Goal: Task Accomplishment & Management: Complete application form

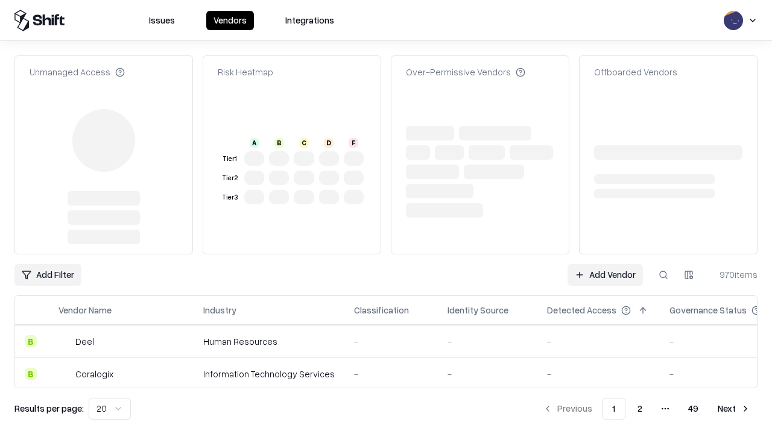
click at [605, 264] on link "Add Vendor" at bounding box center [605, 275] width 75 height 22
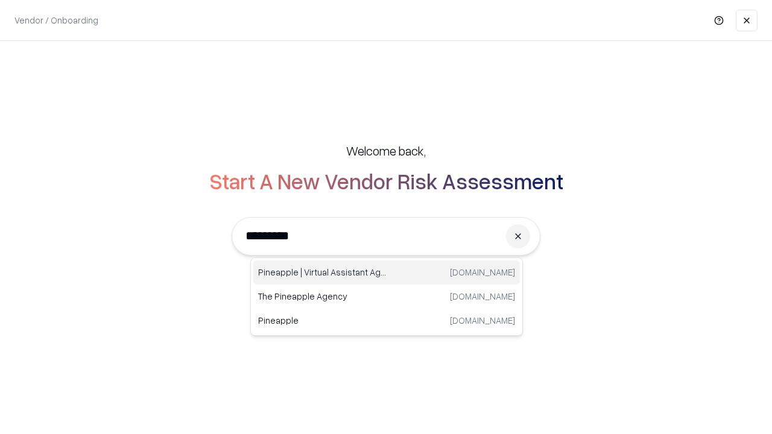
click at [387, 273] on div "Pineapple | Virtual Assistant Agency [DOMAIN_NAME]" at bounding box center [386, 273] width 267 height 24
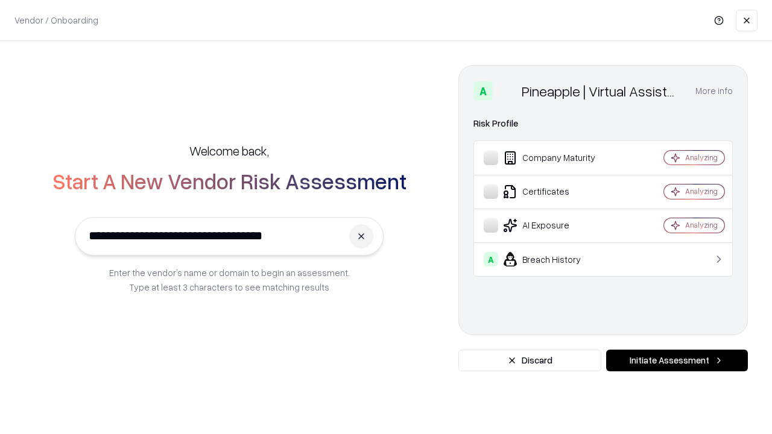
type input "**********"
click at [677, 361] on button "Initiate Assessment" at bounding box center [677, 361] width 142 height 22
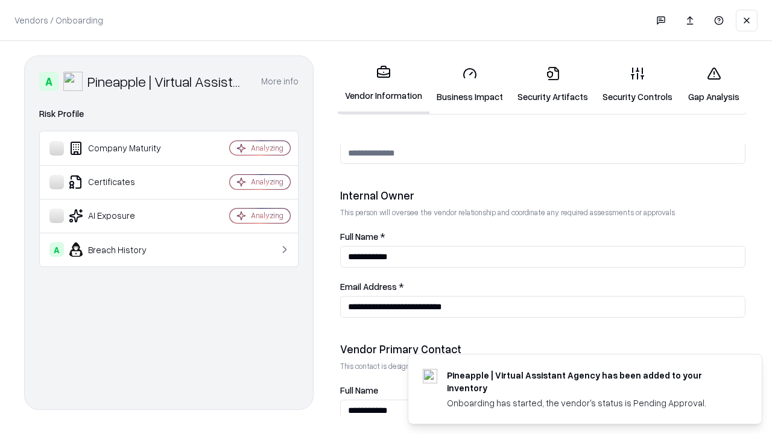
scroll to position [625, 0]
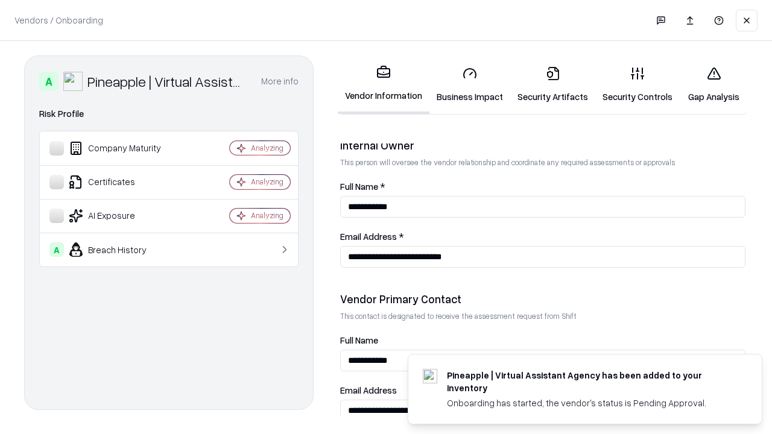
click at [470, 84] on link "Business Impact" at bounding box center [470, 85] width 81 height 56
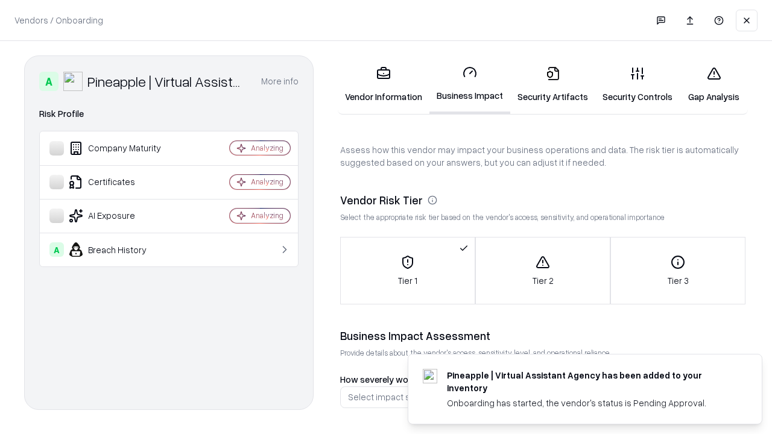
click at [553, 84] on link "Security Artifacts" at bounding box center [552, 85] width 85 height 56
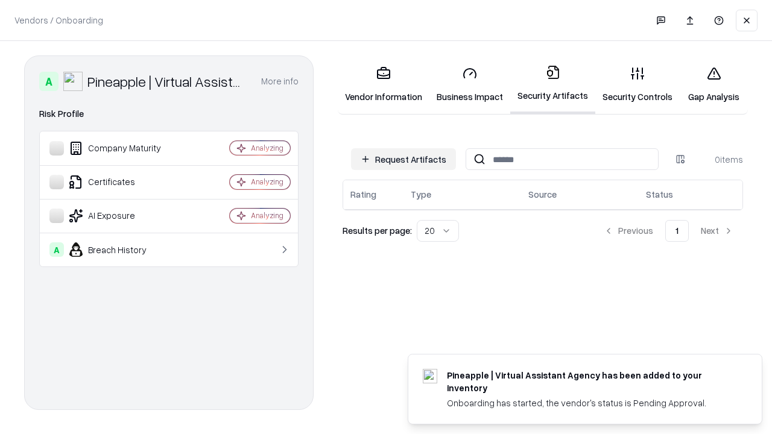
click at [404, 159] on button "Request Artifacts" at bounding box center [403, 159] width 105 height 22
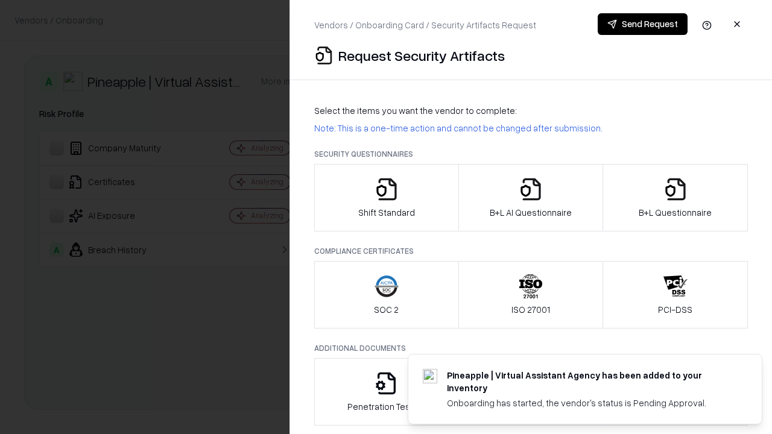
click at [386, 198] on icon "button" at bounding box center [387, 189] width 24 height 24
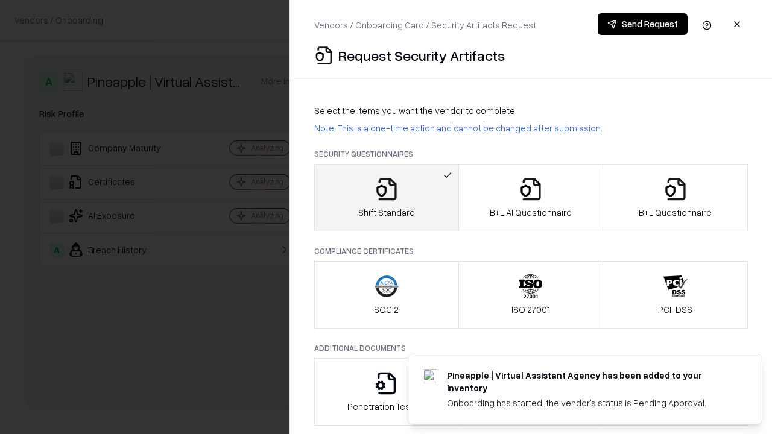
click at [643, 24] on button "Send Request" at bounding box center [643, 24] width 90 height 22
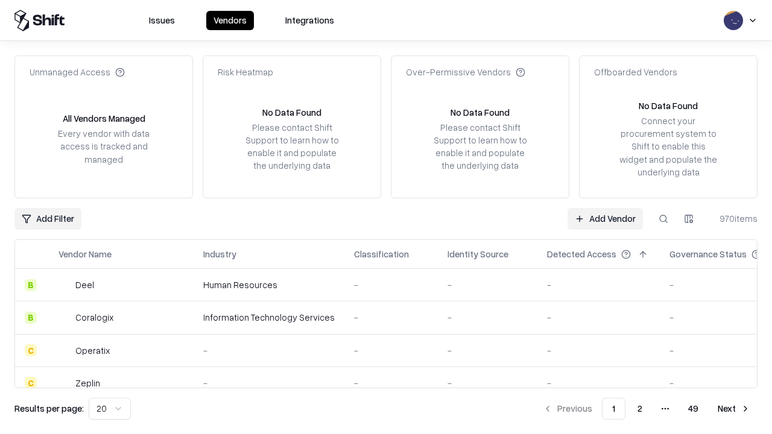
click at [664, 218] on button at bounding box center [664, 219] width 22 height 22
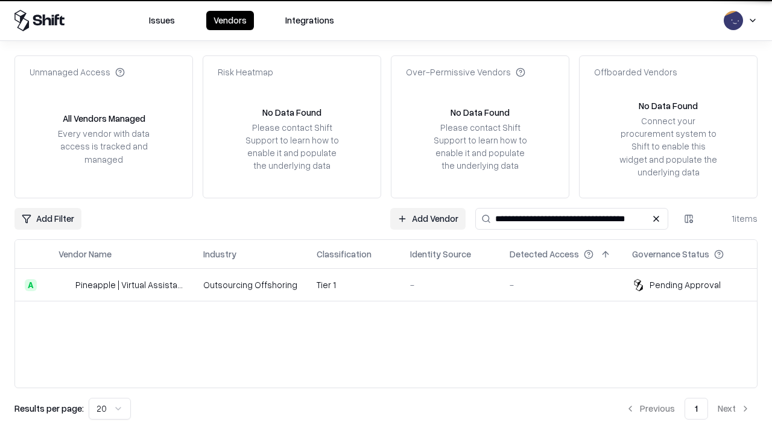
type input "**********"
click at [393, 285] on td "Tier 1" at bounding box center [354, 285] width 94 height 33
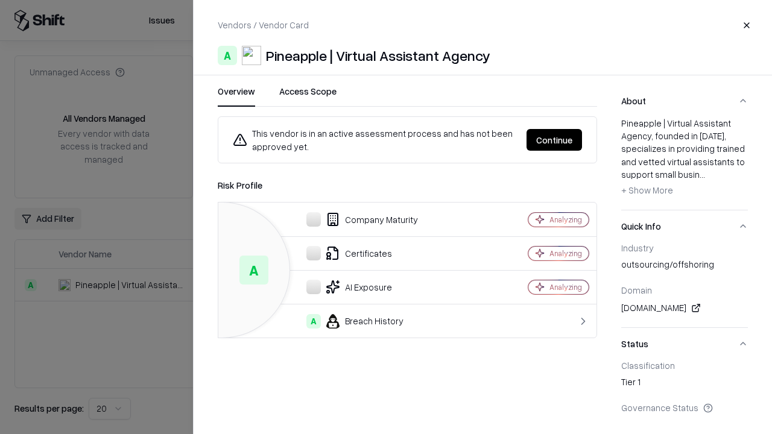
click at [554, 140] on button "Continue" at bounding box center [555, 140] width 56 height 22
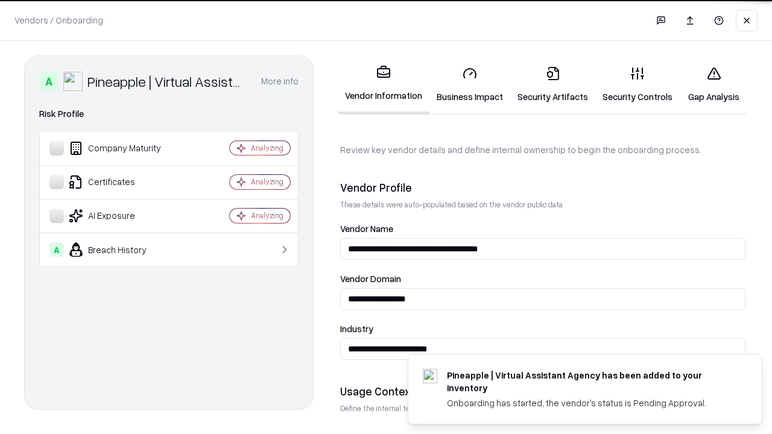
click at [553, 84] on link "Security Artifacts" at bounding box center [552, 85] width 85 height 56
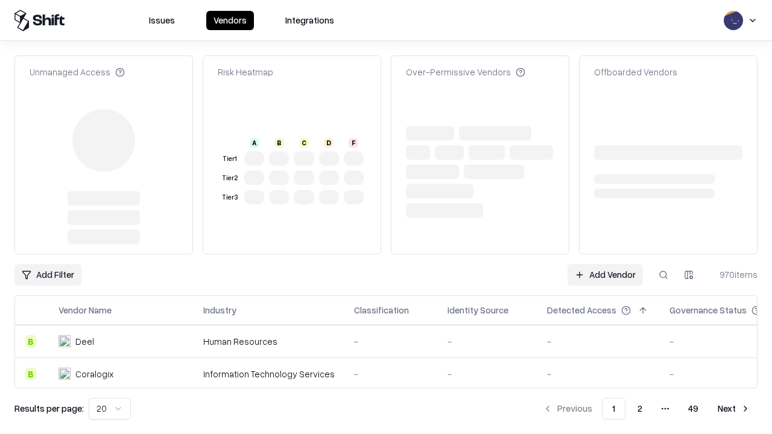
click at [605, 275] on link "Add Vendor" at bounding box center [605, 275] width 75 height 22
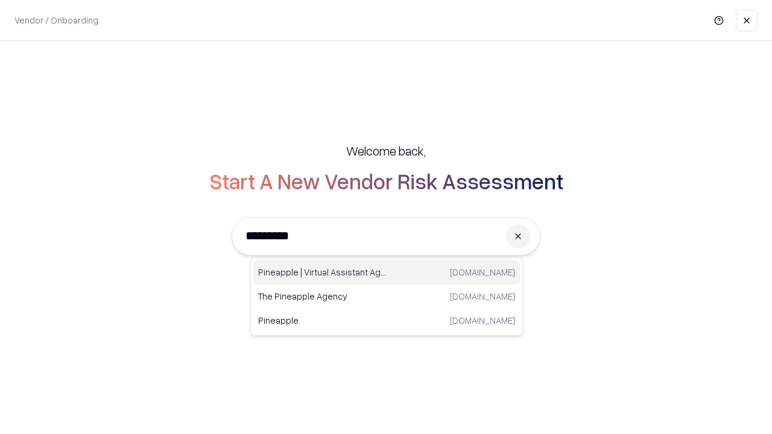
click at [387, 273] on div "Pineapple | Virtual Assistant Agency [DOMAIN_NAME]" at bounding box center [386, 273] width 267 height 24
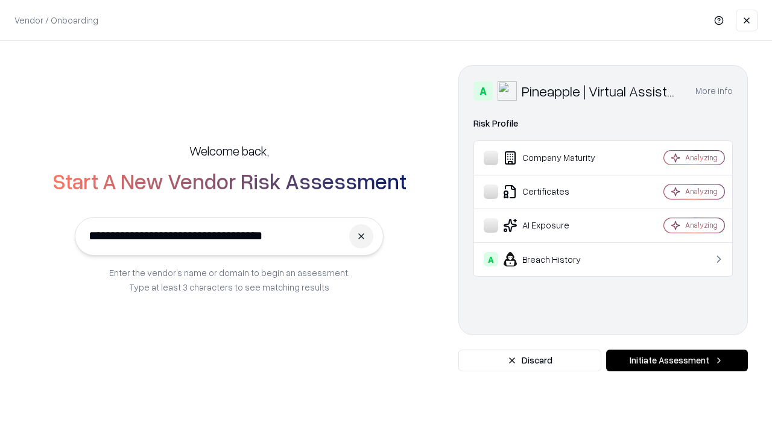
type input "**********"
click at [677, 361] on button "Initiate Assessment" at bounding box center [677, 361] width 142 height 22
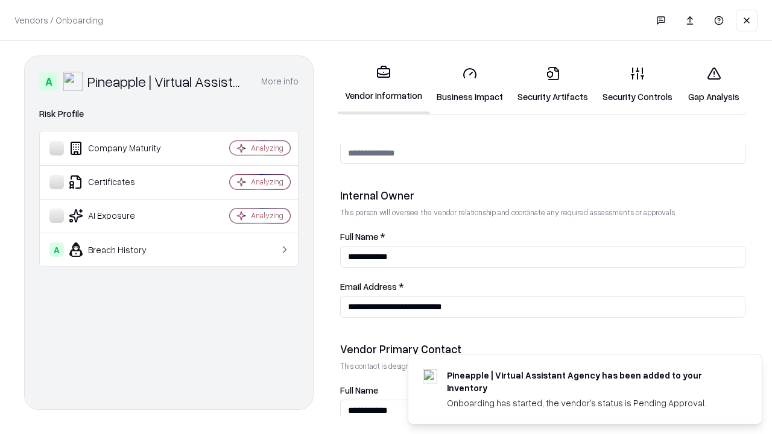
scroll to position [625, 0]
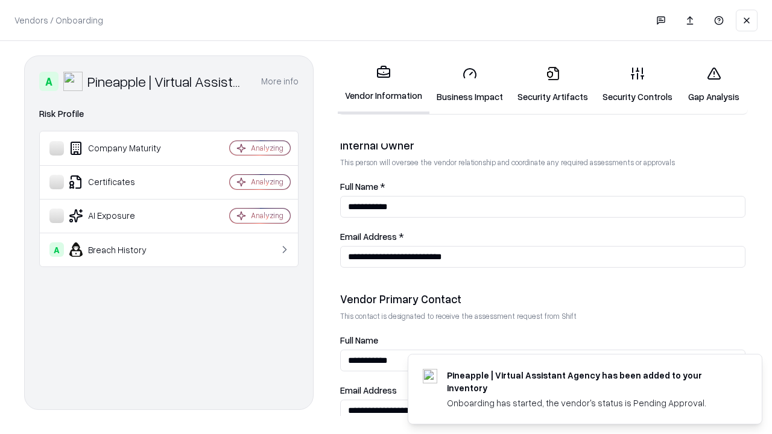
click at [714, 84] on link "Gap Analysis" at bounding box center [714, 85] width 68 height 56
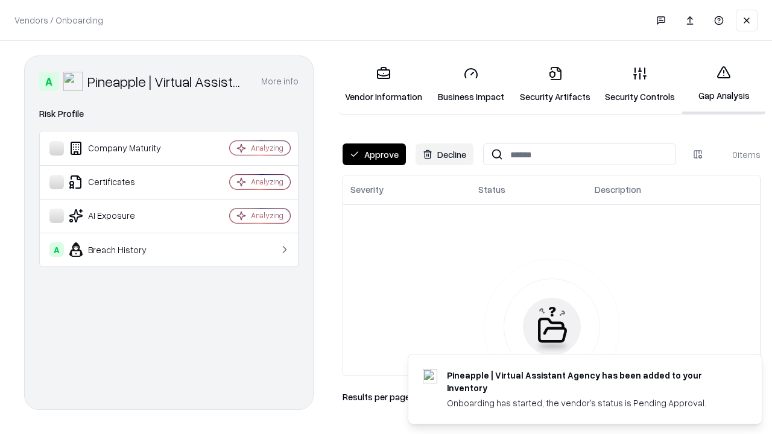
click at [374, 154] on button "Approve" at bounding box center [374, 155] width 63 height 22
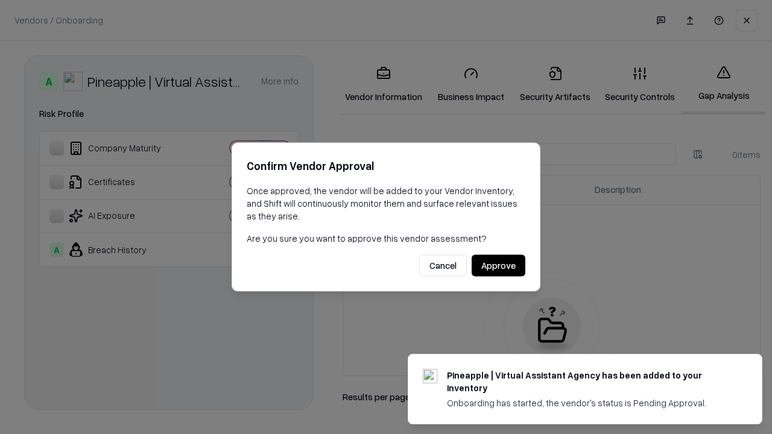
click at [498, 265] on button "Approve" at bounding box center [499, 266] width 54 height 22
